Goal: Transaction & Acquisition: Purchase product/service

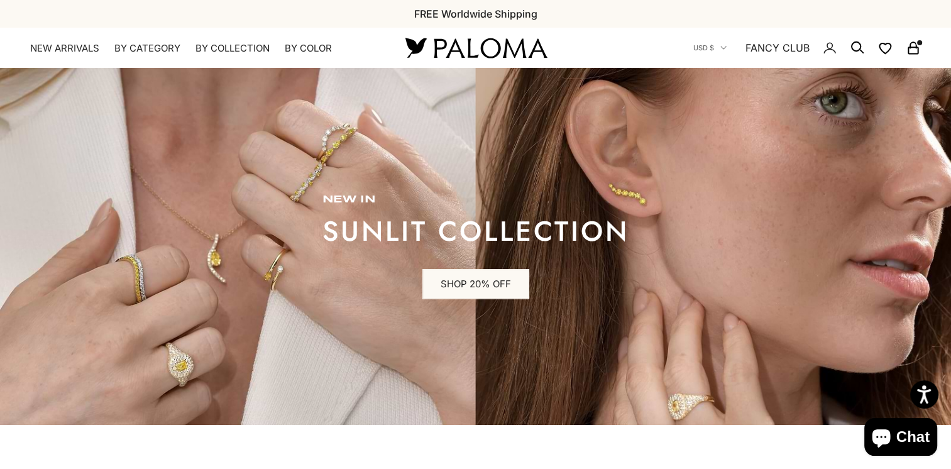
click at [911, 52] on icon "Secondary navigation" at bounding box center [913, 47] width 15 height 15
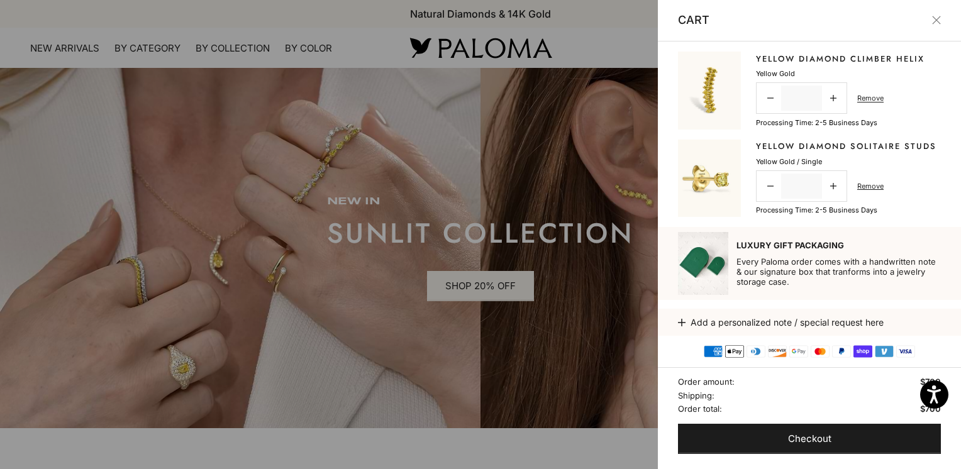
click at [783, 53] on link "Yellow Diamond Climber Helix" at bounding box center [840, 59] width 168 height 13
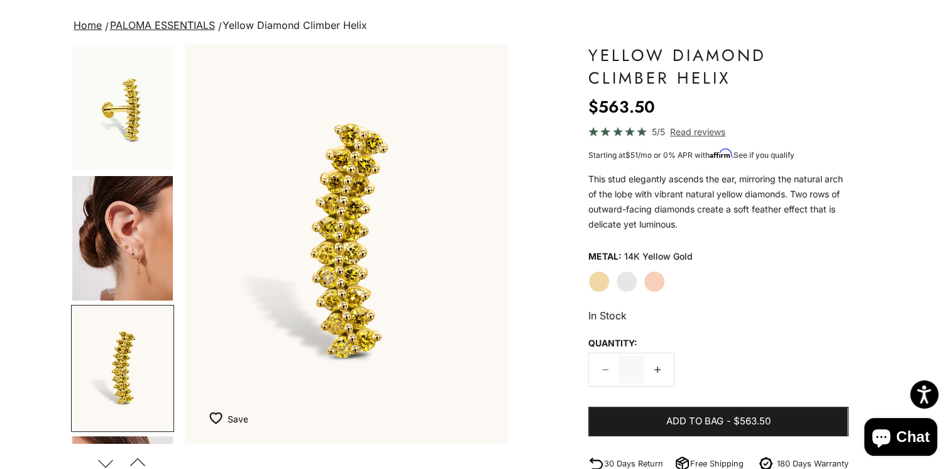
scroll to position [63, 0]
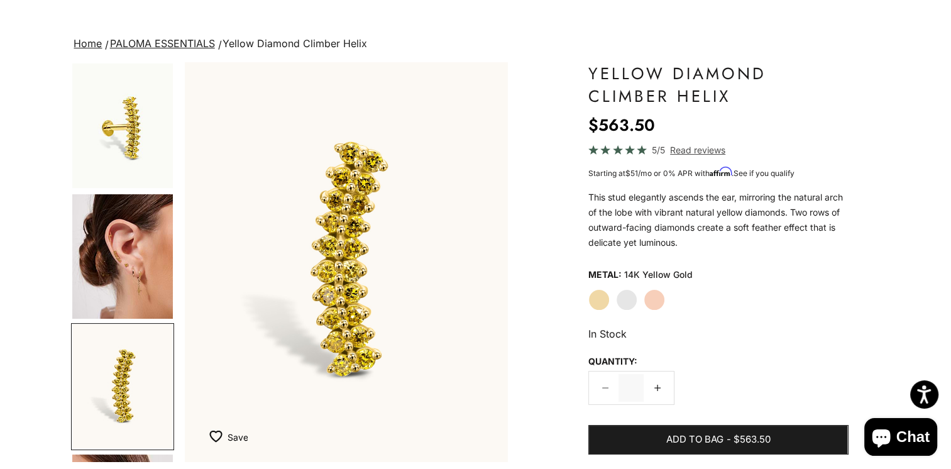
click at [129, 279] on img "Go to item 4" at bounding box center [122, 256] width 101 height 124
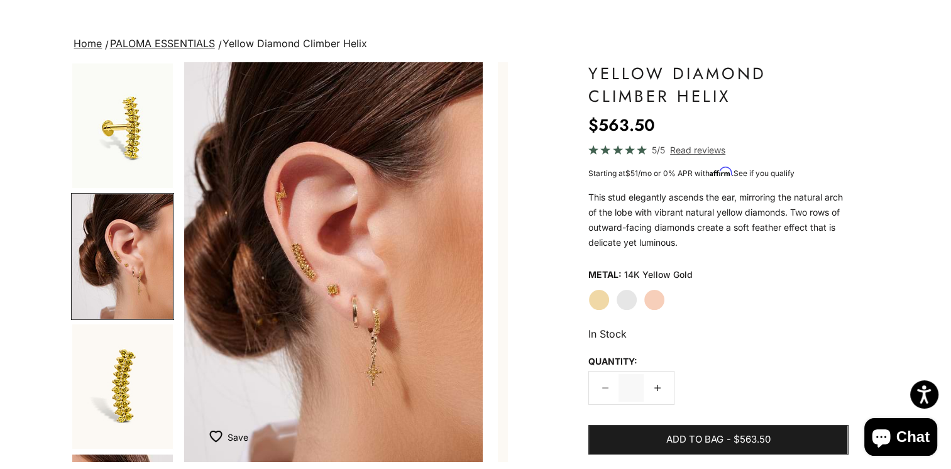
scroll to position [0, 339]
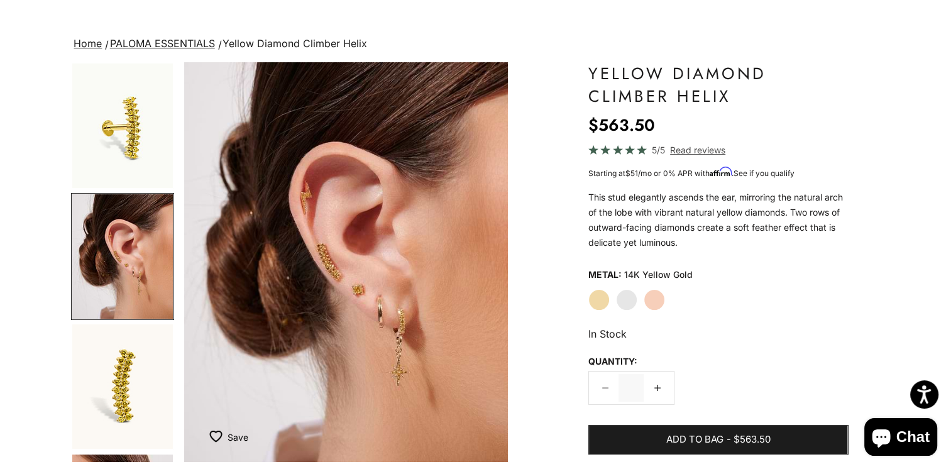
click at [138, 372] on img "Go to item 5" at bounding box center [122, 386] width 101 height 124
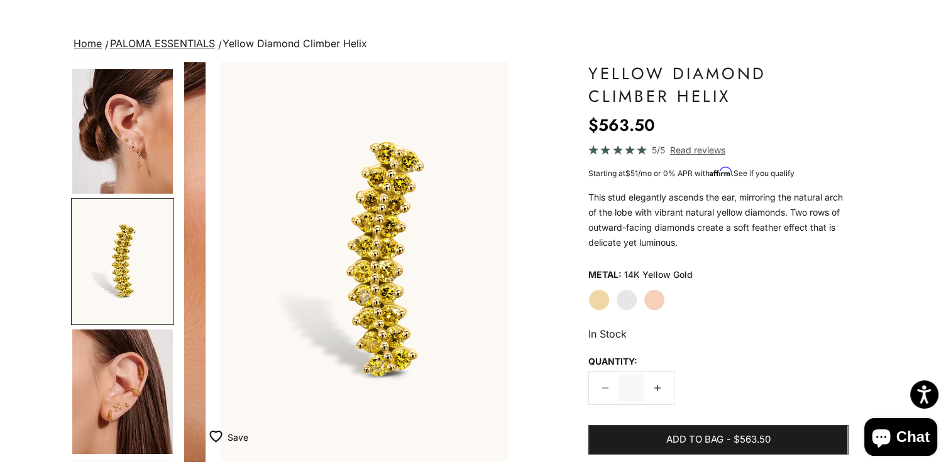
scroll to position [0, 677]
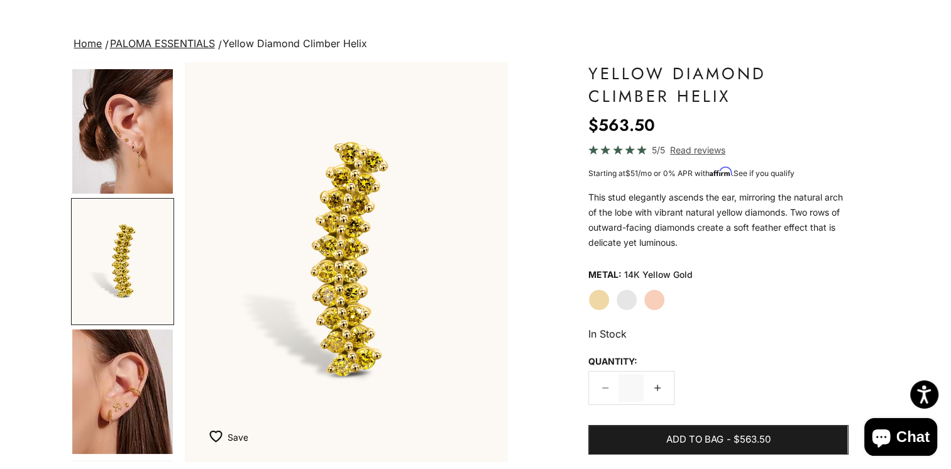
click at [113, 426] on img "Go to item 8" at bounding box center [122, 391] width 101 height 124
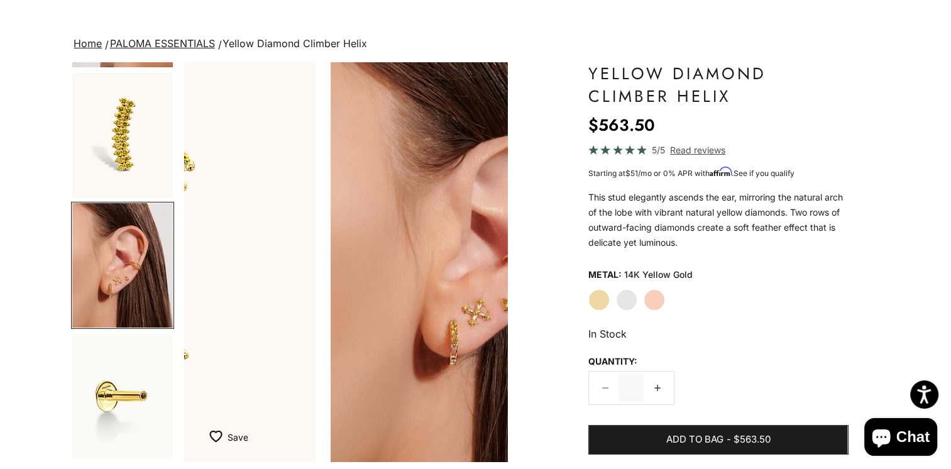
scroll to position [0, 1016]
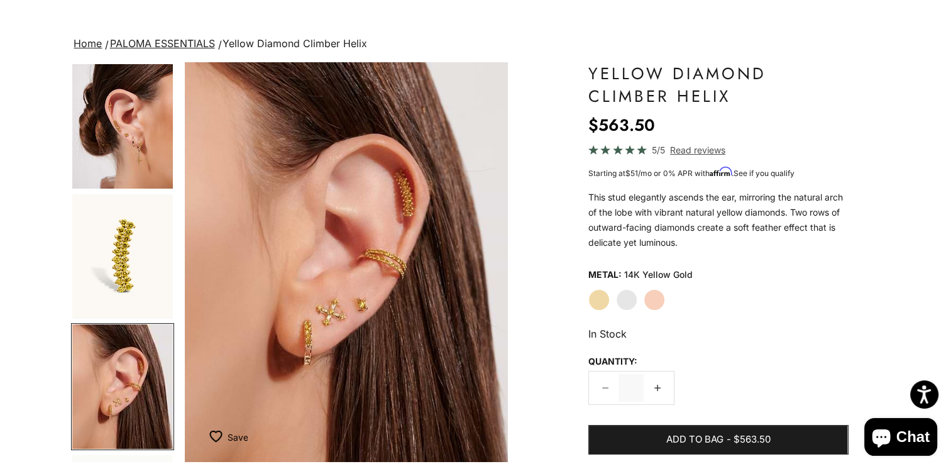
click at [116, 140] on img "Go to item 4" at bounding box center [122, 126] width 101 height 124
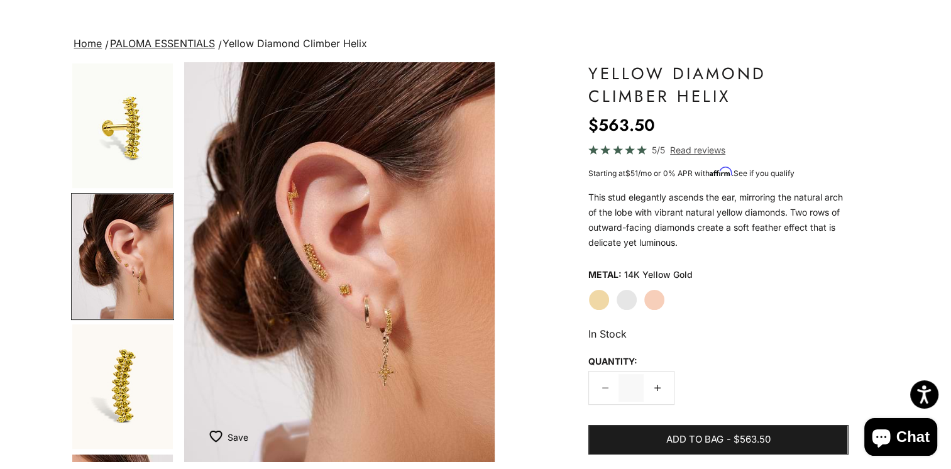
scroll to position [0, 339]
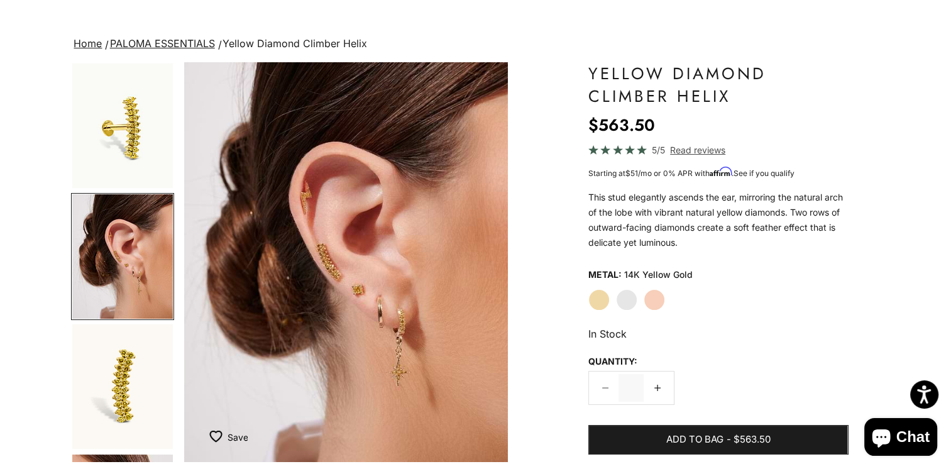
click at [682, 146] on span "Read reviews" at bounding box center [697, 150] width 55 height 14
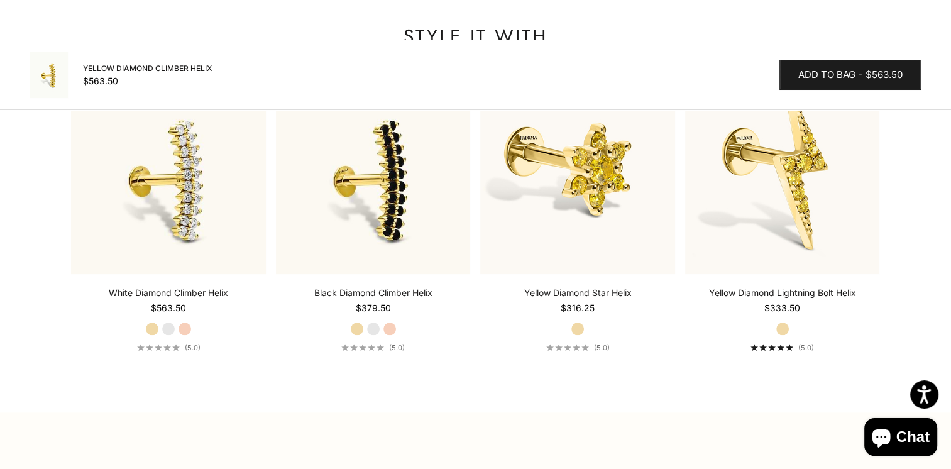
scroll to position [1325, 0]
